Goal: Find specific page/section: Find specific page/section

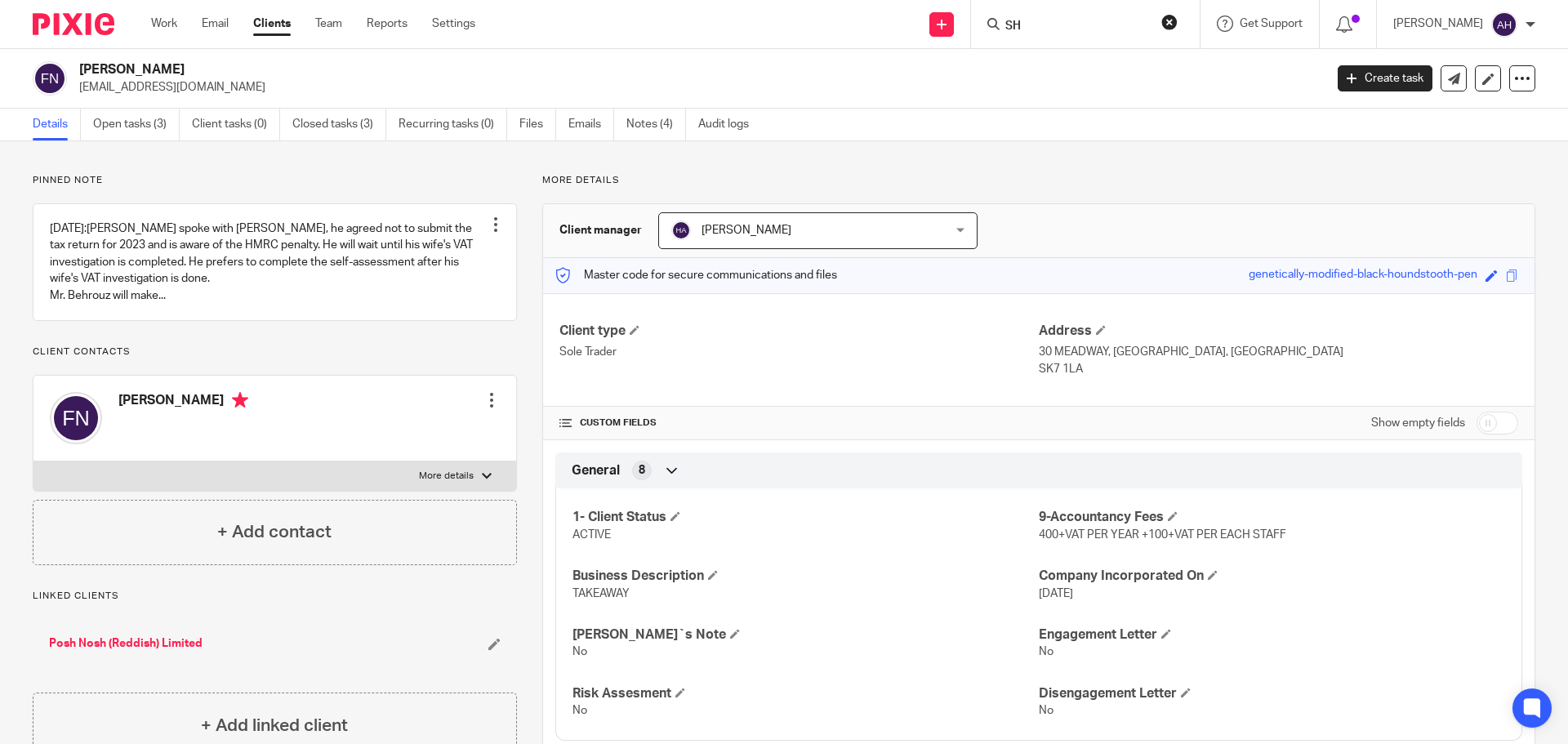
scroll to position [408, 0]
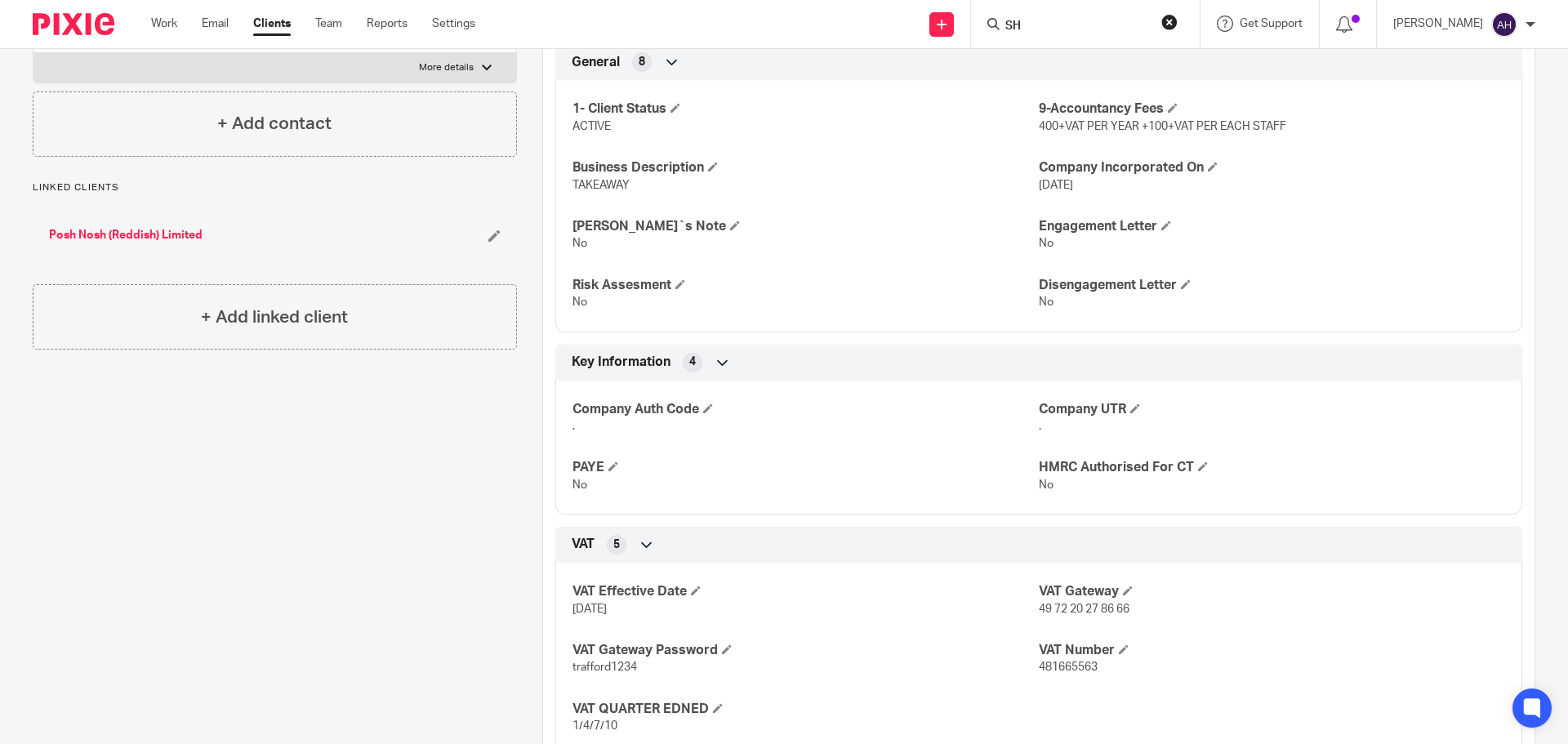
type input "S"
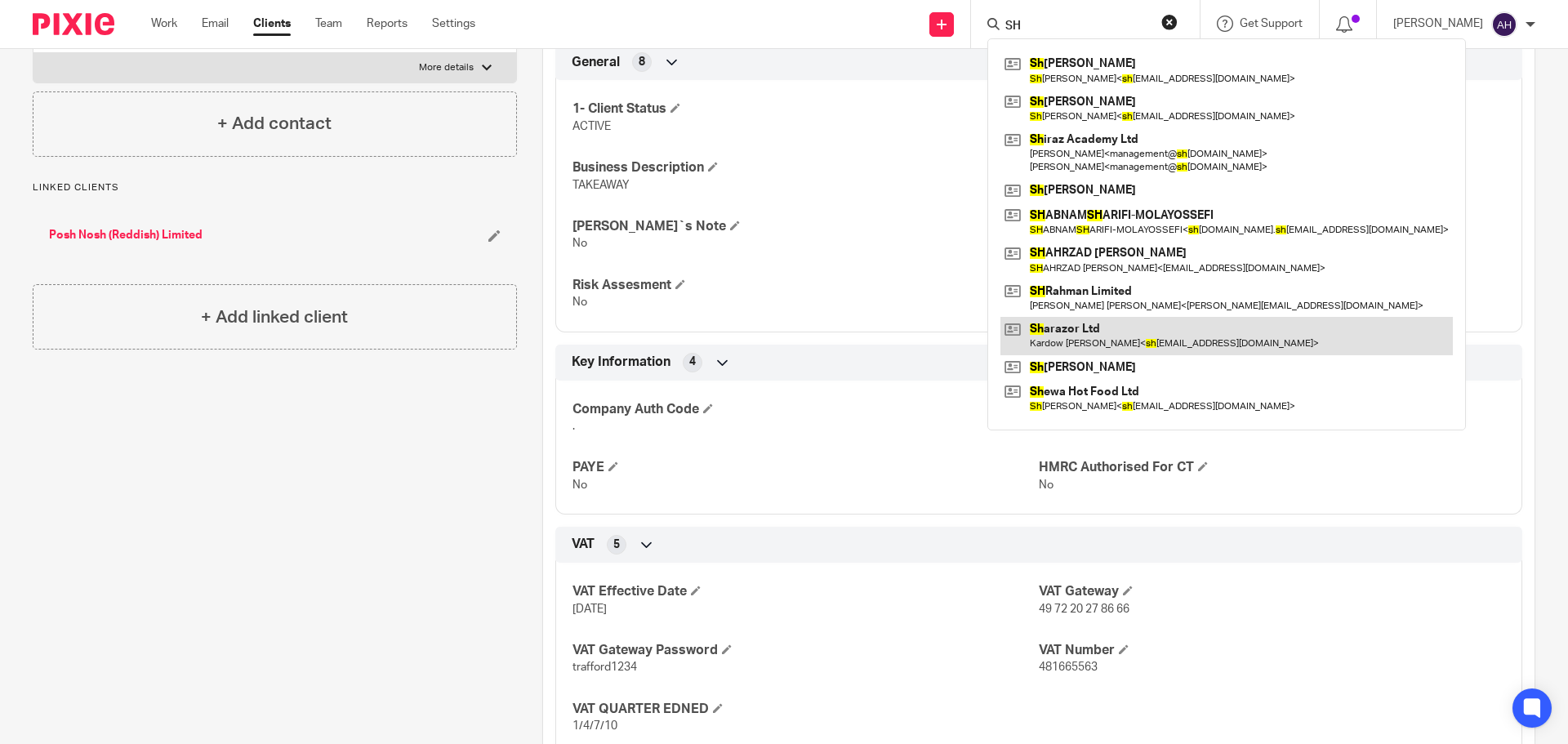
type input "SH"
click at [1136, 334] on link at bounding box center [1226, 335] width 453 height 37
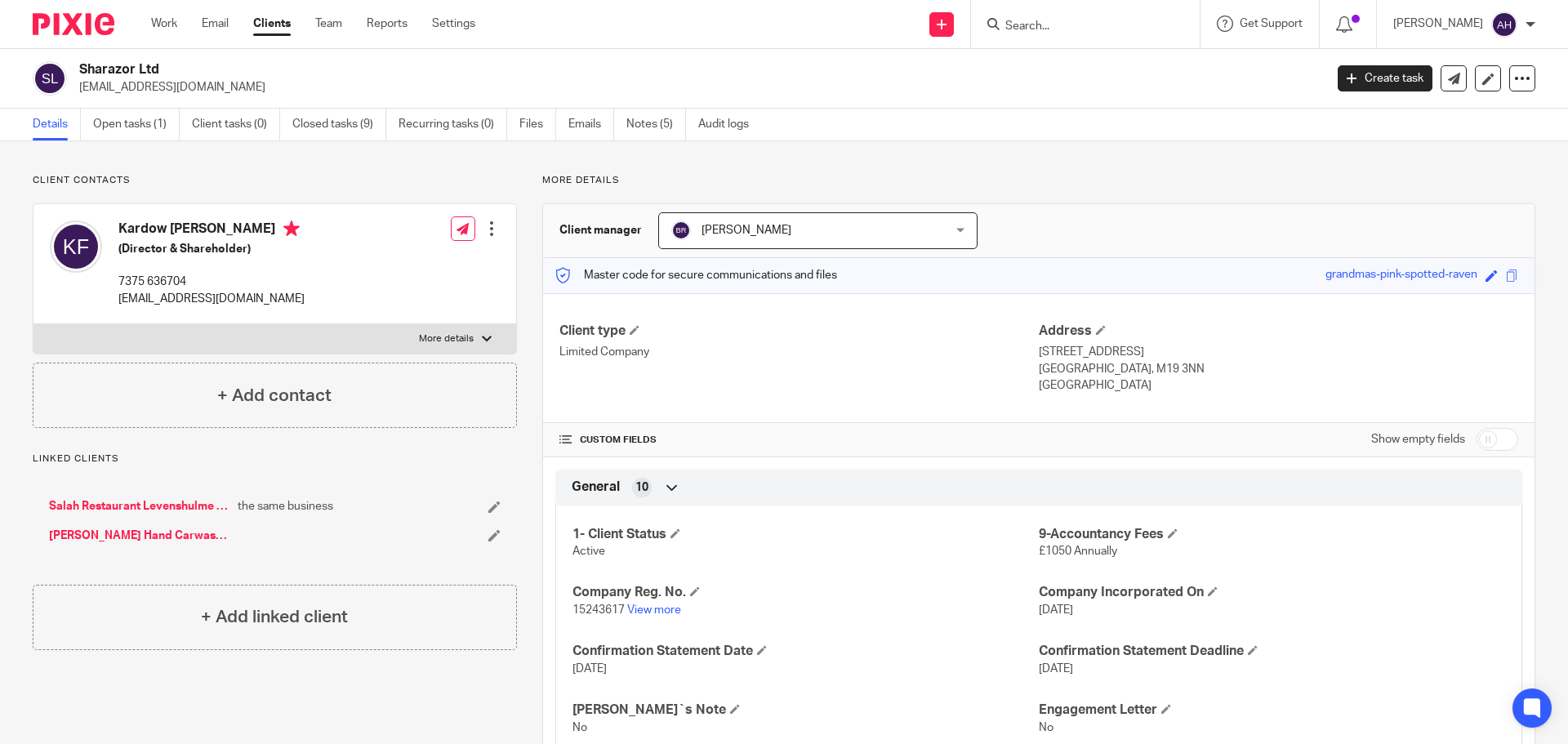
click at [1131, 22] on input "Search" at bounding box center [1076, 27] width 147 height 15
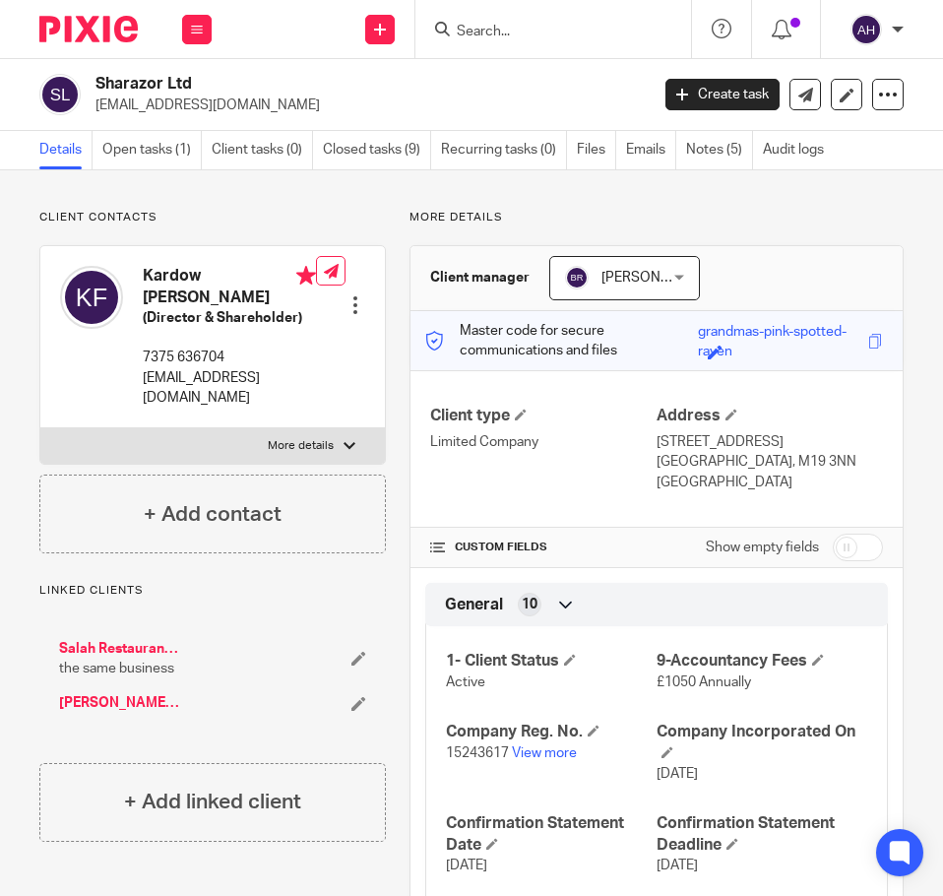
click at [497, 31] on input "Search" at bounding box center [543, 33] width 177 height 18
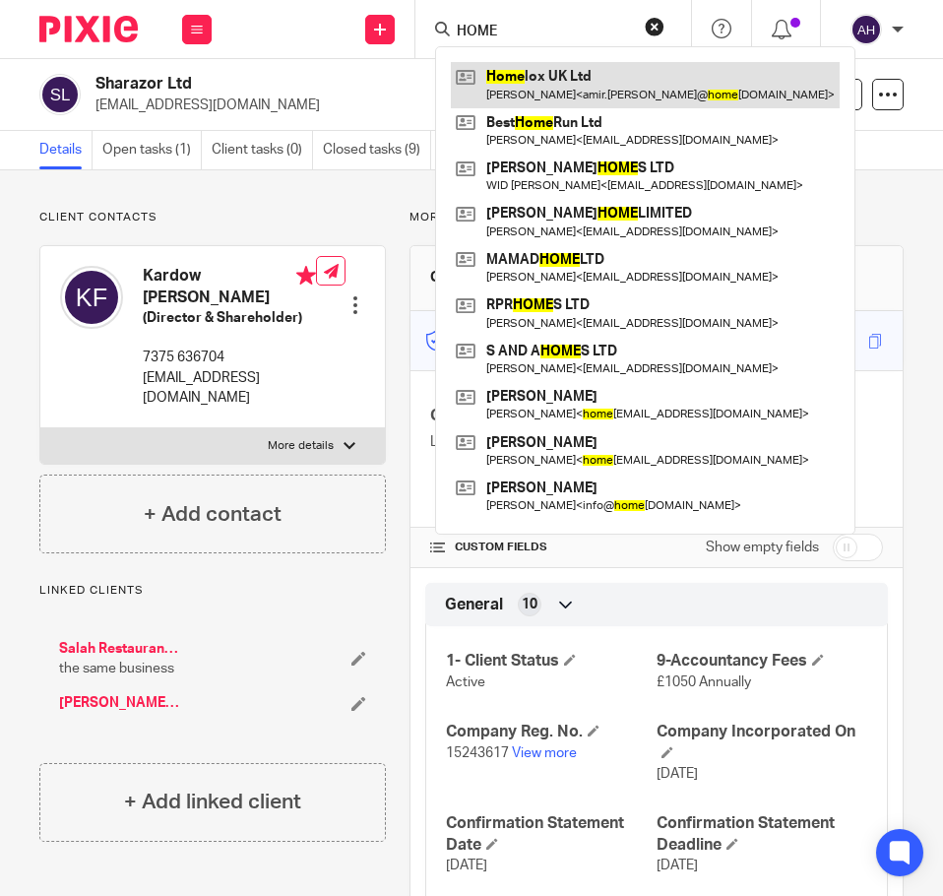
type input "HOME"
click at [602, 81] on link at bounding box center [645, 84] width 389 height 45
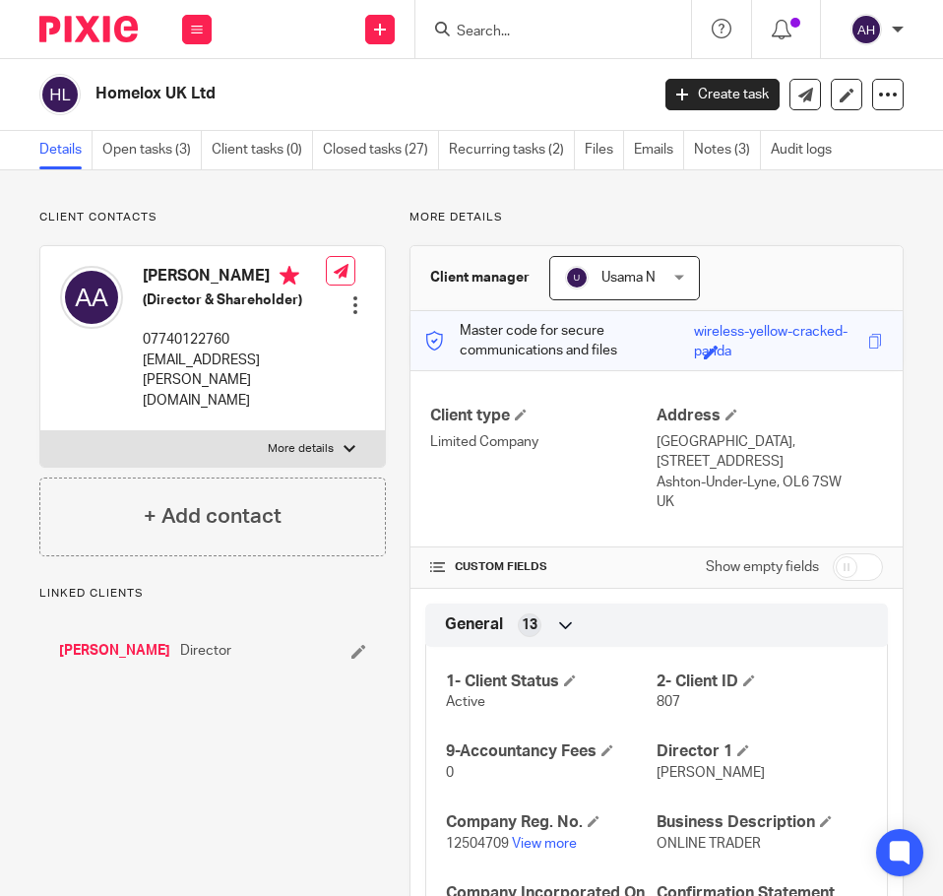
drag, startPoint x: 556, startPoint y: 6, endPoint x: 551, endPoint y: 17, distance: 11.9
click at [552, 17] on div at bounding box center [554, 29] width 276 height 58
click at [542, 39] on input "Search" at bounding box center [543, 33] width 177 height 18
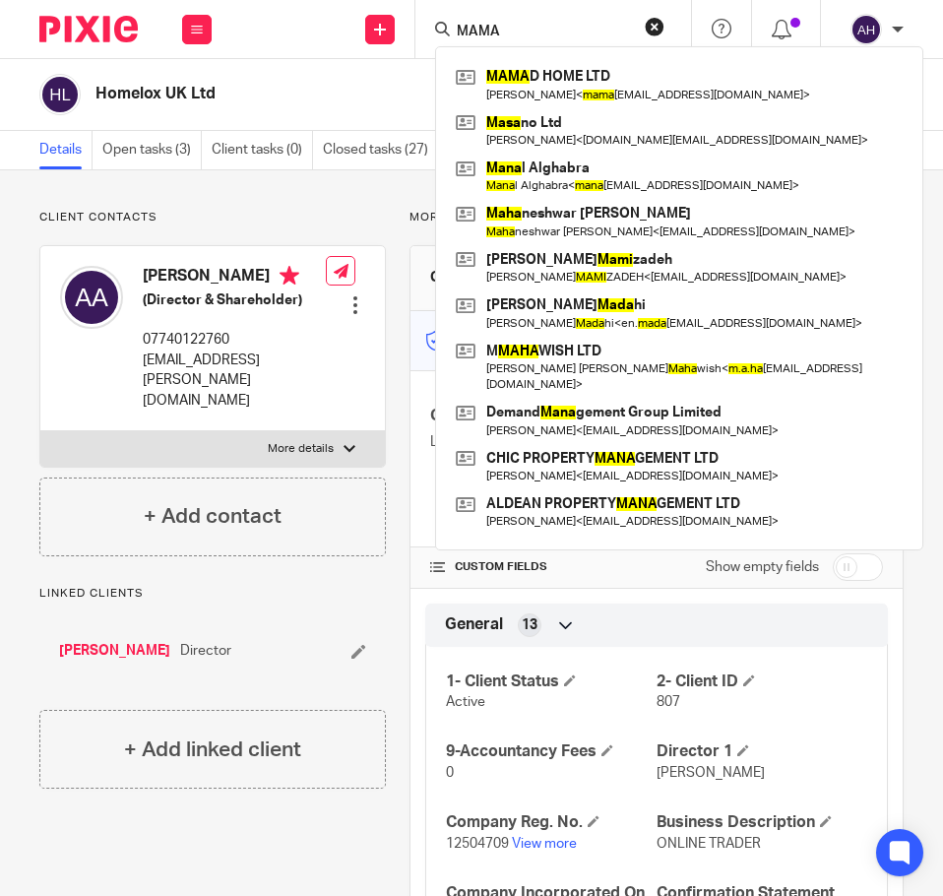
type input "MAMA"
